Goal: Information Seeking & Learning: Learn about a topic

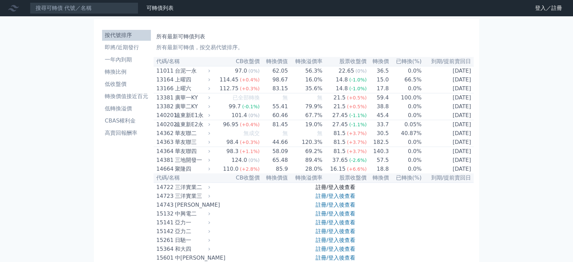
click at [344, 190] on link "註冊/登入後查看" at bounding box center [336, 187] width 40 height 6
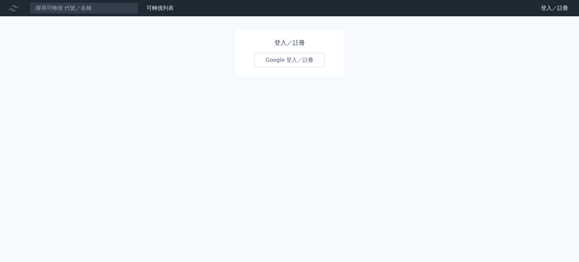
click at [303, 62] on link "Google 登入／註冊" at bounding box center [289, 60] width 71 height 14
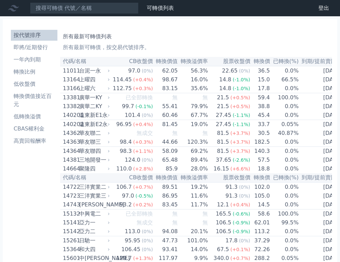
click at [197, 34] on h1 "所有最新可轉債列表" at bounding box center [196, 37] width 266 height 8
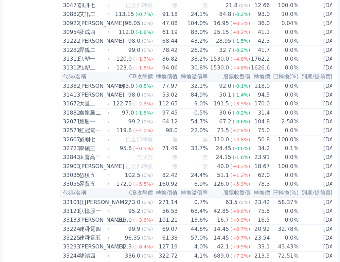
scroll to position [1171, 0]
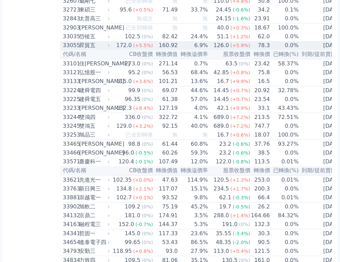
click at [168, 50] on td "160.92" at bounding box center [165, 45] width 25 height 9
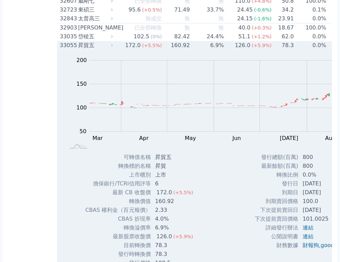
click at [168, 50] on td "160.92" at bounding box center [176, 45] width 28 height 9
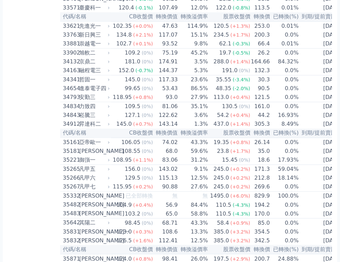
scroll to position [1585, 0]
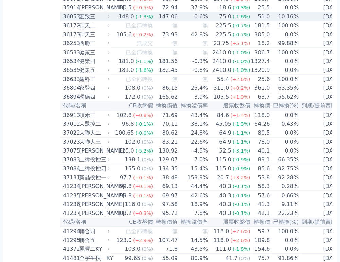
click at [252, 21] on td "51.0" at bounding box center [260, 16] width 20 height 9
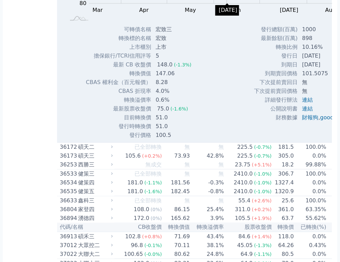
scroll to position [1698, 0]
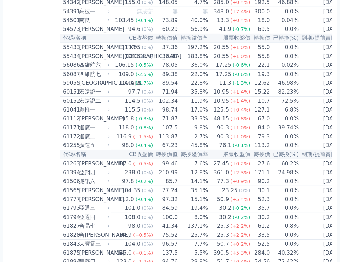
scroll to position [2353, 0]
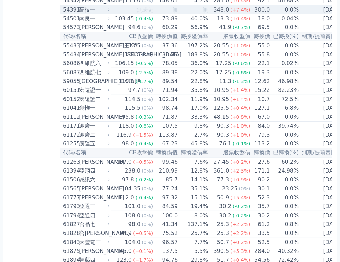
click at [141, 13] on span "無成交" at bounding box center [144, 9] width 16 height 6
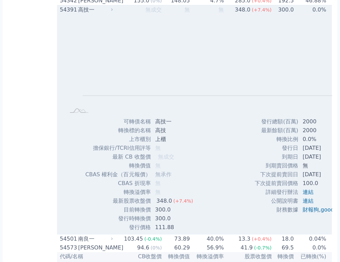
click at [141, 15] on td "無成交" at bounding box center [138, 9] width 48 height 9
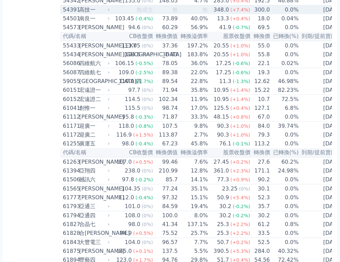
click at [108, 14] on div "高技一" at bounding box center [93, 10] width 29 height 8
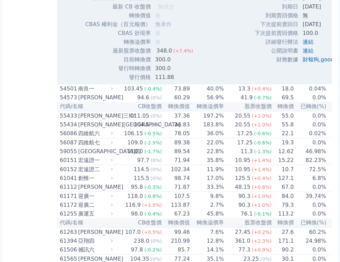
scroll to position [2503, 0]
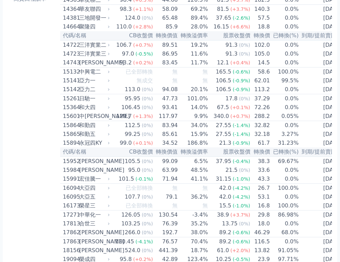
scroll to position [373, 0]
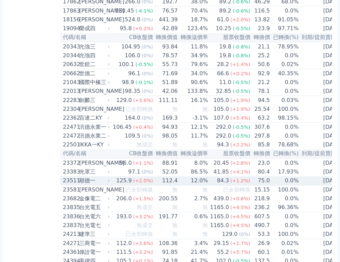
click at [130, 185] on div "125.9" at bounding box center [124, 181] width 18 height 8
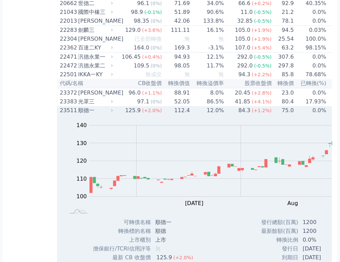
scroll to position [486, 0]
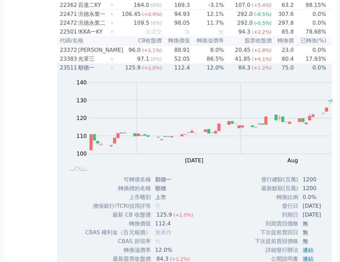
click at [114, 70] on icon at bounding box center [112, 67] width 4 height 4
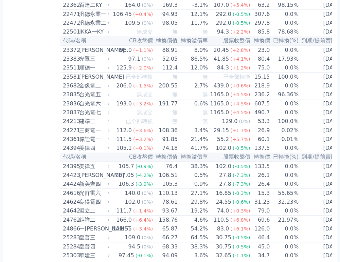
scroll to position [2960, 0]
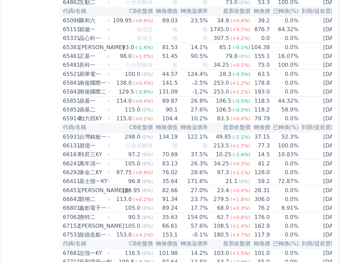
drag, startPoint x: 203, startPoint y: 112, endPoint x: 130, endPoint y: 130, distance: 74.3
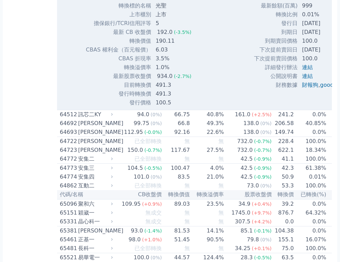
scroll to position [2998, 0]
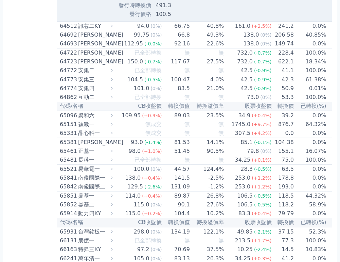
scroll to position [3073, 0]
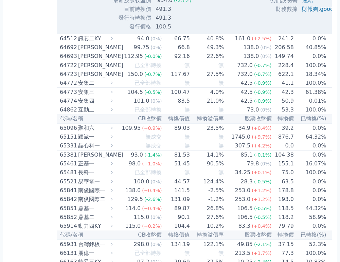
drag, startPoint x: 259, startPoint y: 73, endPoint x: 44, endPoint y: 97, distance: 216.1
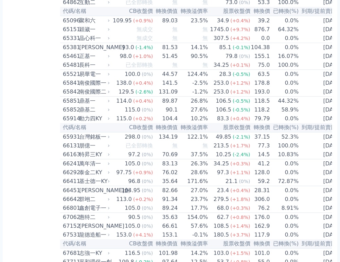
scroll to position [2960, 0]
drag, startPoint x: 139, startPoint y: 83, endPoint x: 138, endPoint y: 86, distance: 3.5
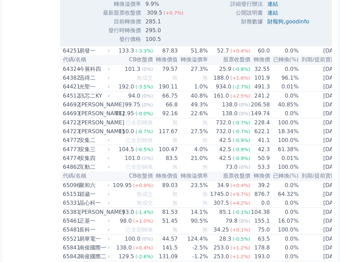
scroll to position [3111, 0]
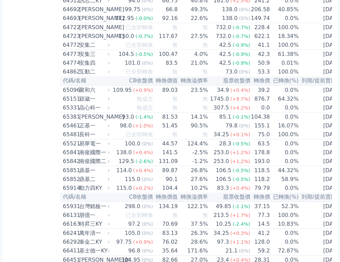
drag, startPoint x: 175, startPoint y: 49, endPoint x: 40, endPoint y: 94, distance: 141.7
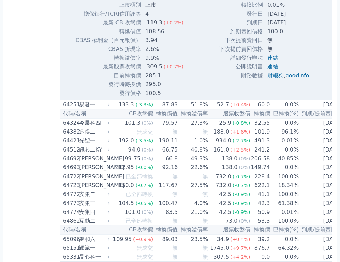
scroll to position [2960, 0]
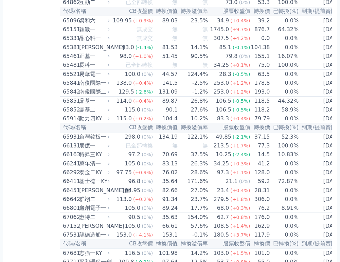
drag, startPoint x: 29, startPoint y: 110, endPoint x: 26, endPoint y: 99, distance: 10.9
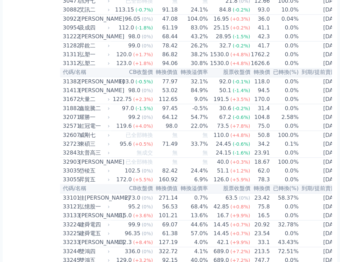
scroll to position [527, 0]
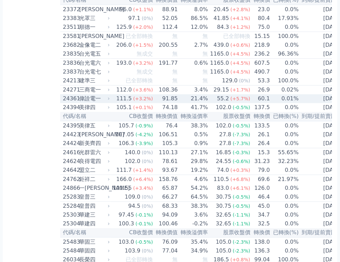
click at [160, 103] on td "91.85" at bounding box center [165, 98] width 25 height 9
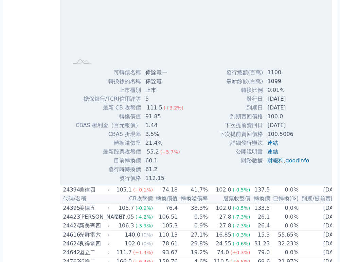
scroll to position [678, 0]
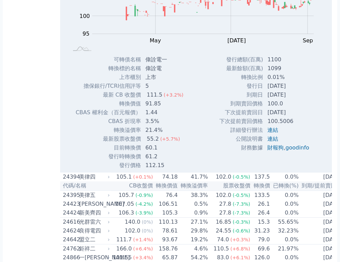
drag, startPoint x: 274, startPoint y: 155, endPoint x: 297, endPoint y: 157, distance: 22.4
click at [297, 117] on td "[DATE]" at bounding box center [288, 112] width 51 height 9
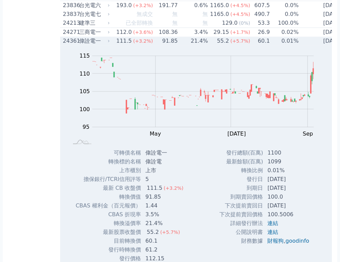
scroll to position [565, 0]
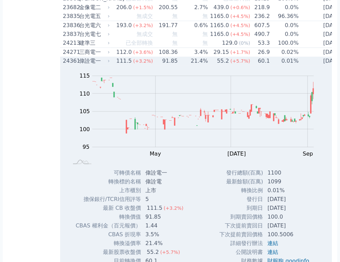
click at [108, 65] on div "偉詮電一" at bounding box center [93, 61] width 29 height 8
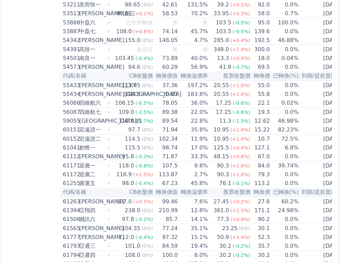
scroll to position [2315, 0]
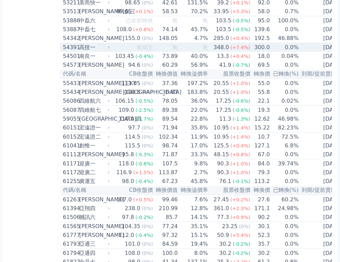
click at [109, 50] on icon at bounding box center [109, 47] width 4 height 4
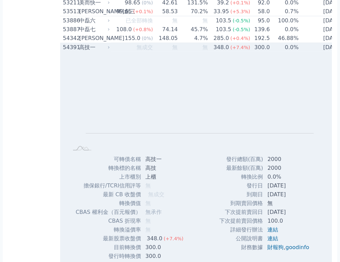
click at [109, 50] on icon at bounding box center [109, 47] width 4 height 4
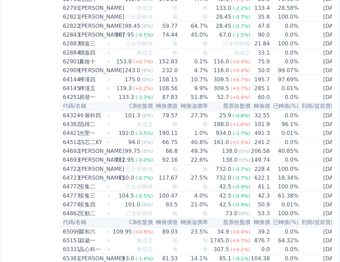
scroll to position [2960, 0]
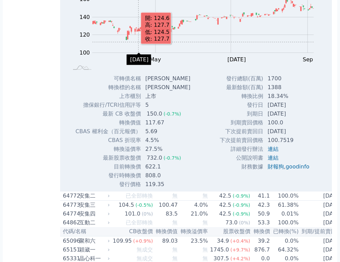
scroll to position [3073, 0]
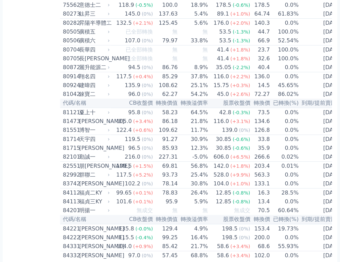
scroll to position [3749, 0]
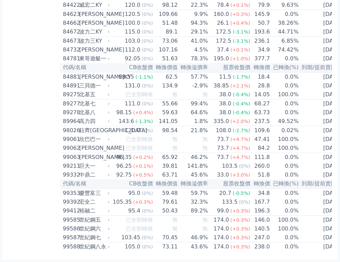
scroll to position [2239, 0]
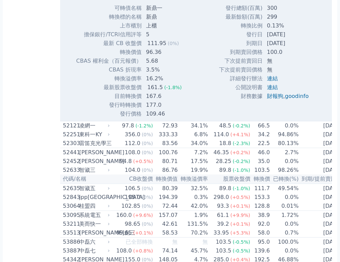
scroll to position [3815, 0]
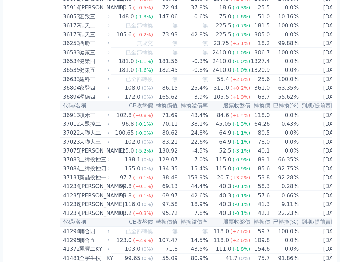
scroll to position [4353, 0]
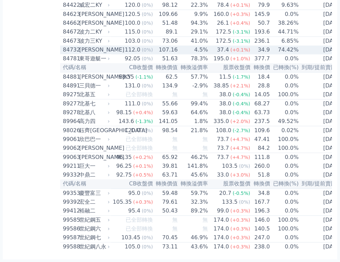
click at [250, 54] on td "34.9" at bounding box center [260, 49] width 20 height 9
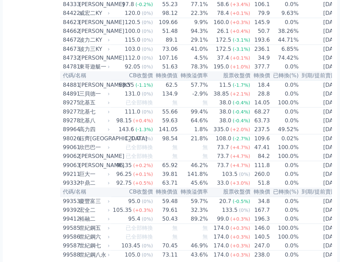
scroll to position [2239, 0]
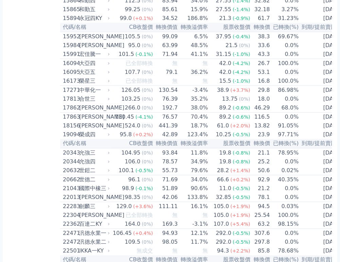
scroll to position [2133, 0]
